Goal: Check status: Check status

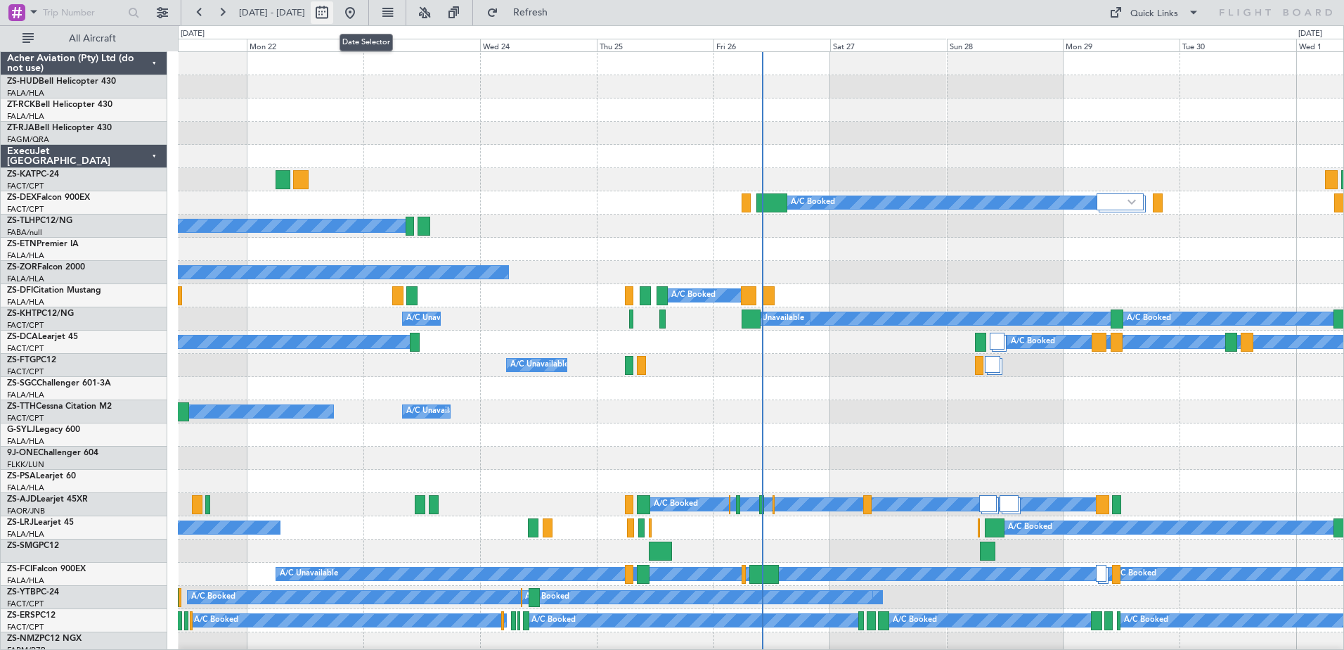
click at [333, 16] on button at bounding box center [322, 12] width 22 height 22
select select "9"
select select "2025"
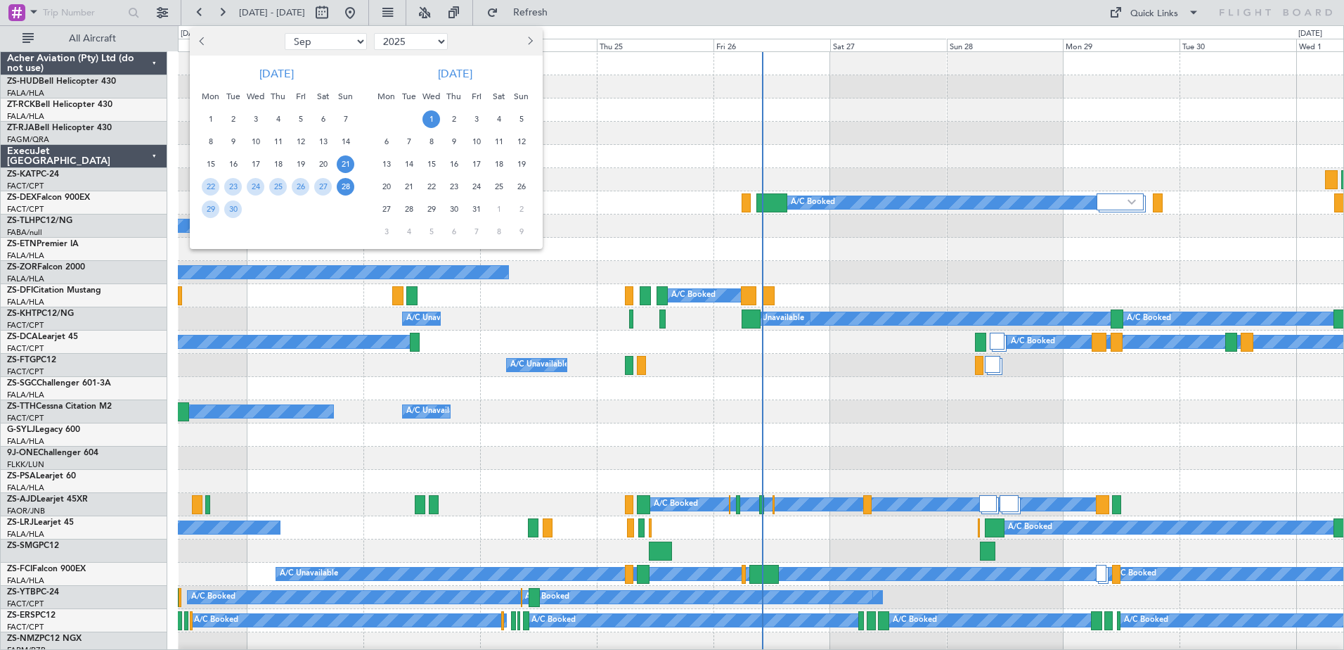
click at [348, 190] on span "28" at bounding box center [346, 187] width 18 height 18
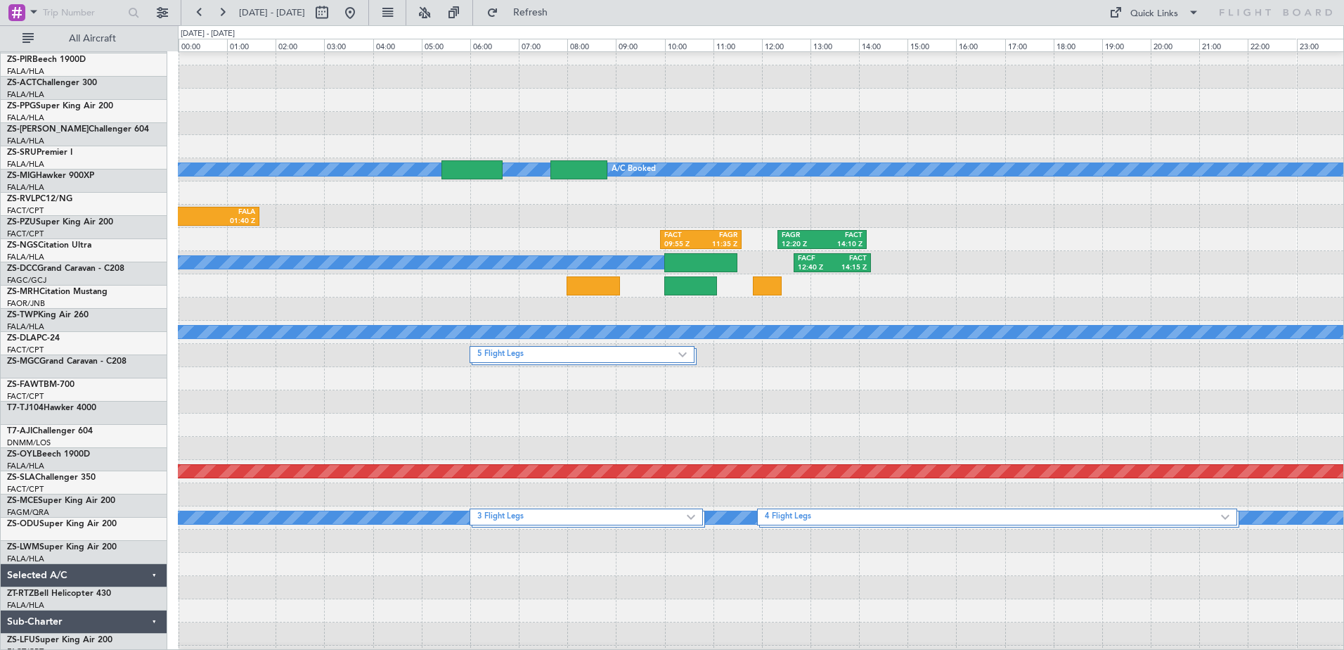
scroll to position [703, 0]
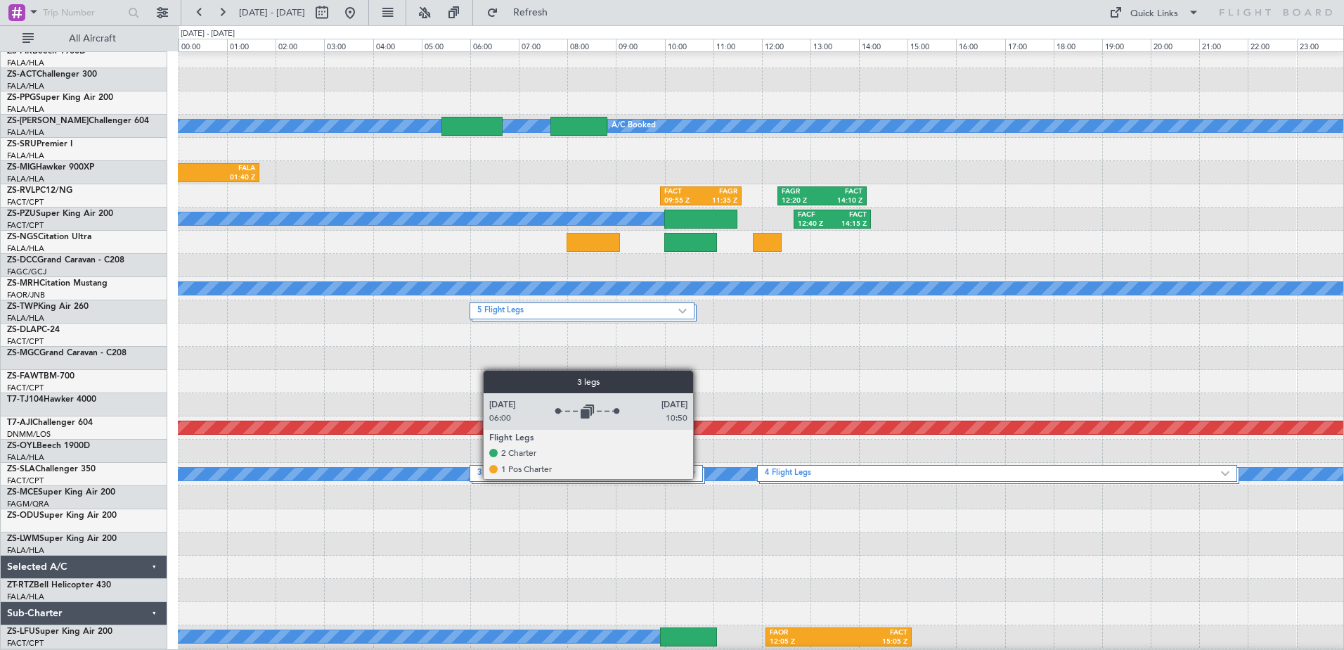
click at [699, 478] on div "3 Flight Legs" at bounding box center [586, 473] width 233 height 17
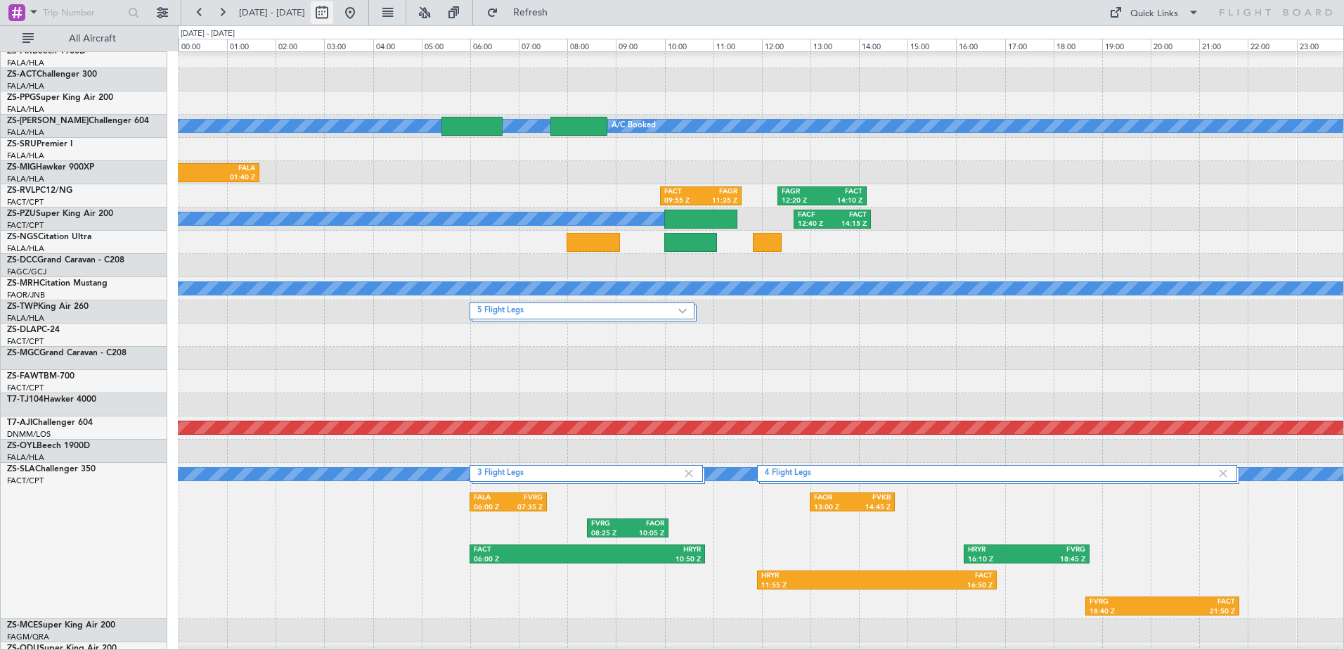
click at [333, 19] on button at bounding box center [322, 12] width 22 height 22
select select "9"
select select "2025"
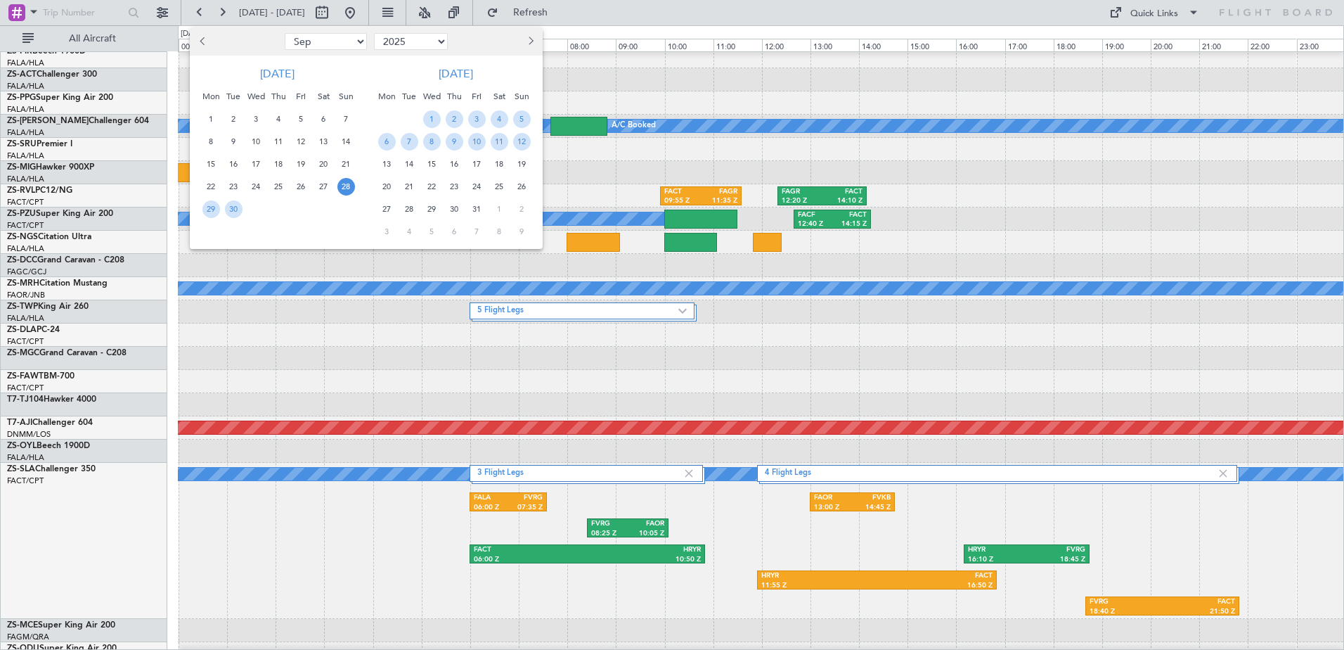
click at [347, 186] on span "28" at bounding box center [346, 187] width 18 height 18
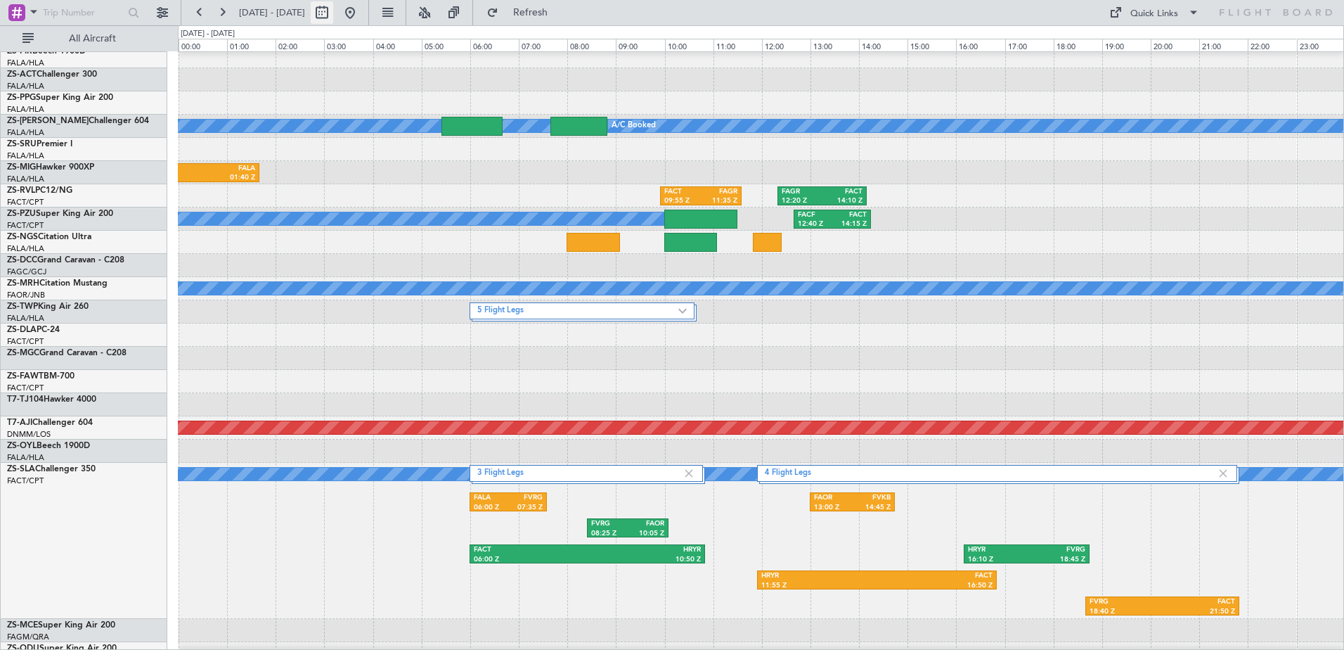
click at [333, 11] on button at bounding box center [322, 12] width 22 height 22
select select "9"
select select "2025"
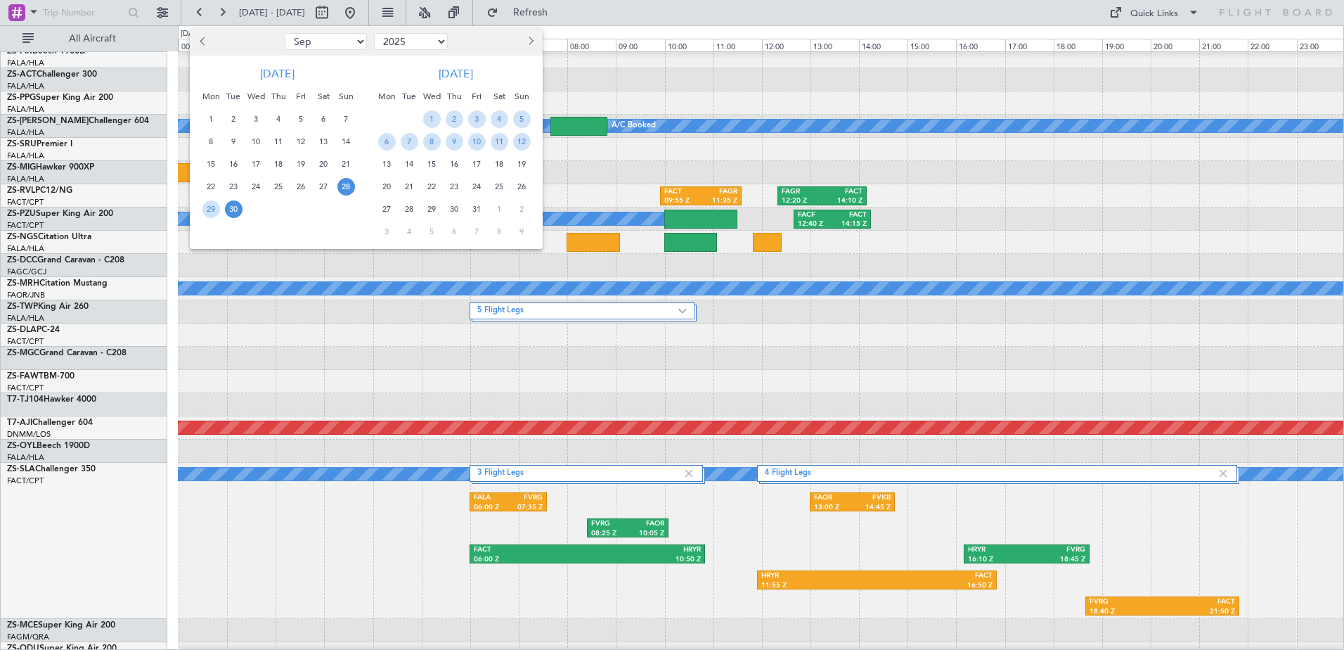
click at [231, 214] on span "30" at bounding box center [234, 209] width 18 height 18
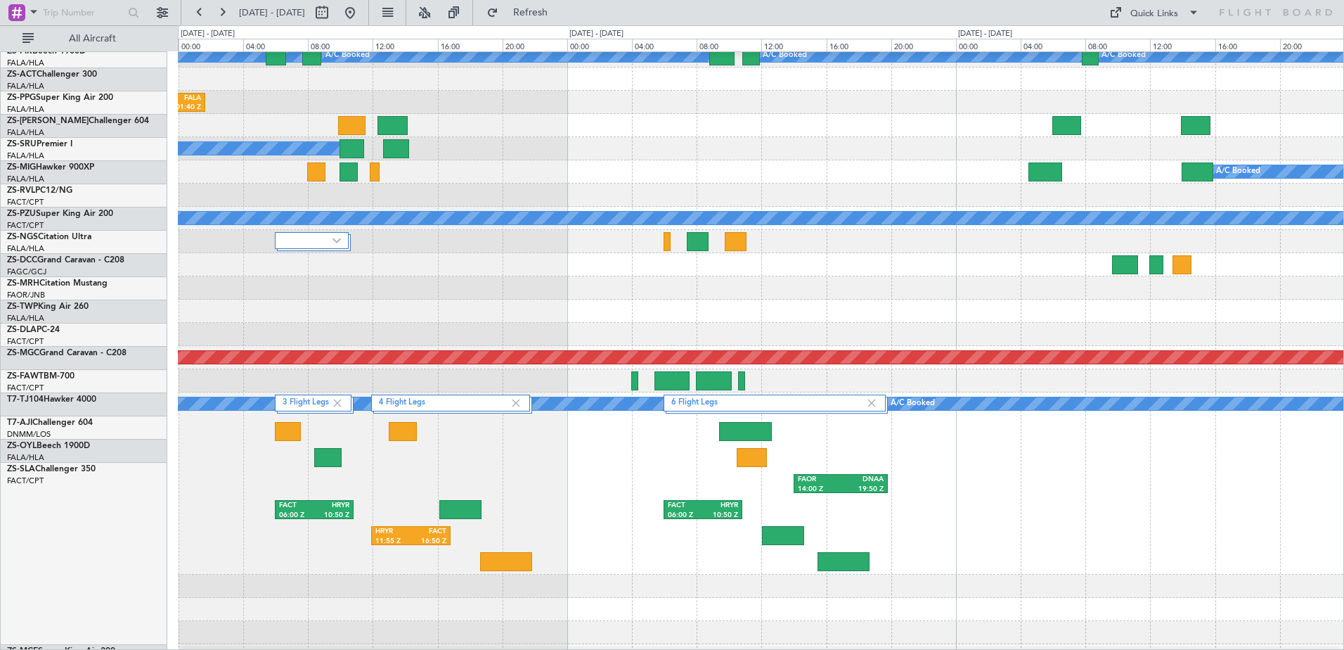
scroll to position [773, 0]
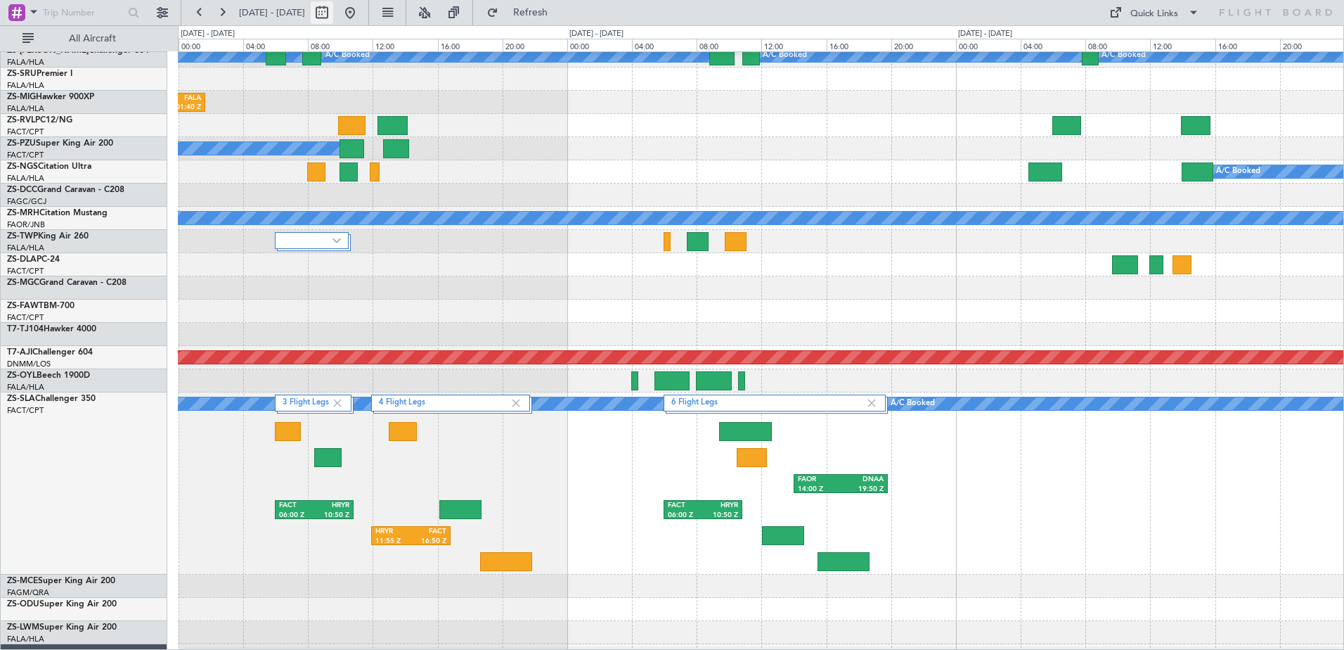
click at [333, 15] on button at bounding box center [322, 12] width 22 height 22
select select "9"
select select "2025"
